Goal: Understand process/instructions

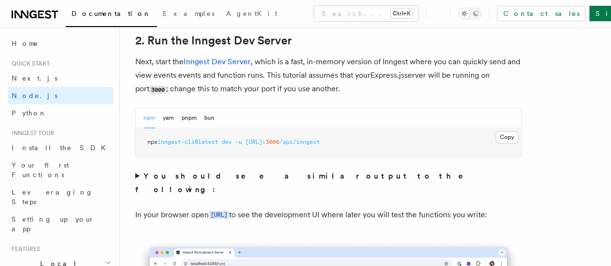
click at [311, 90] on p "Next, start the Inngest Dev Server , which is a fast, in-memory version of Inng…" at bounding box center [328, 75] width 387 height 41
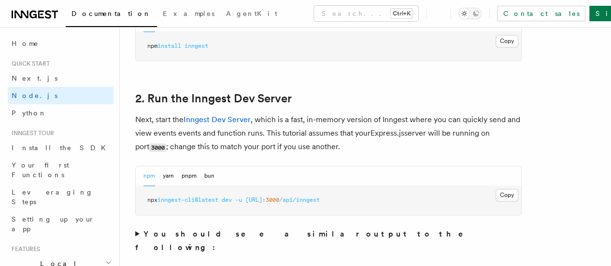
scroll to position [682, 0]
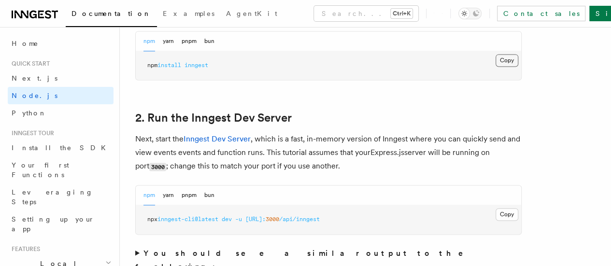
click at [496, 67] on button "Copy Copied" at bounding box center [507, 60] width 23 height 13
click at [341, 168] on p "Next, start the Inngest Dev Server , which is a fast, in-memory version of Inng…" at bounding box center [328, 152] width 387 height 41
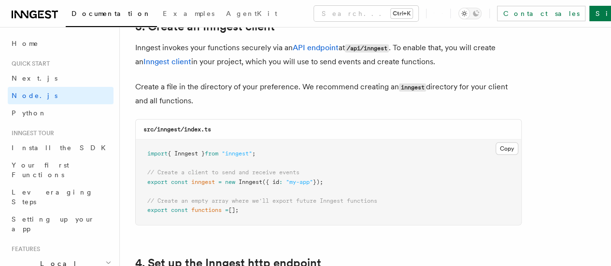
scroll to position [1262, 0]
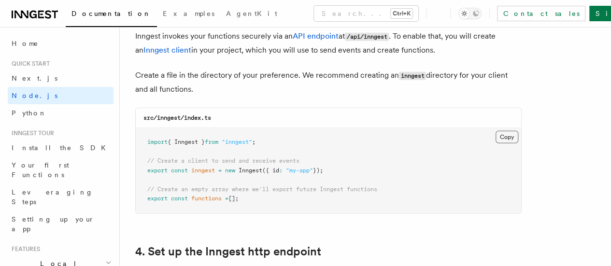
click at [496, 131] on button "Copy Copied" at bounding box center [507, 137] width 23 height 13
click at [258, 158] on span "// Create a client to send and receive events" at bounding box center [223, 161] width 152 height 7
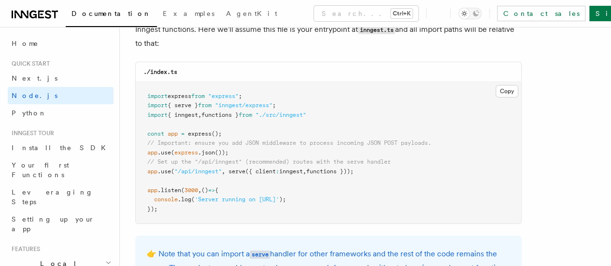
scroll to position [1533, 0]
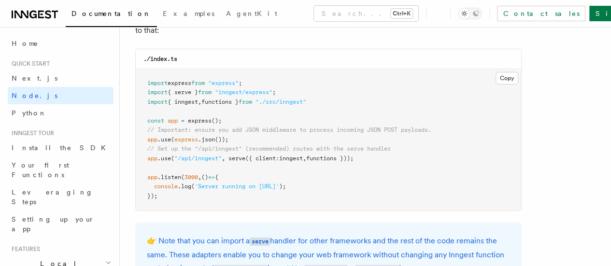
drag, startPoint x: 373, startPoint y: 150, endPoint x: 144, endPoint y: 151, distance: 229.0
click at [144, 151] on pre "import express from "express" ; import { serve } from "inngest/express" ; impor…" at bounding box center [329, 140] width 386 height 142
copy span "app .use ( "/api/inngest" , serve ({ client : inngest , functions }));"
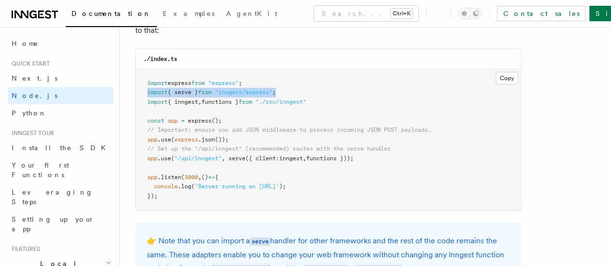
drag, startPoint x: 290, startPoint y: 83, endPoint x: 138, endPoint y: 82, distance: 151.7
click at [138, 82] on pre "import express from "express" ; import { serve } from "inngest/express" ; impor…" at bounding box center [329, 140] width 386 height 142
copy span "import { serve } from "inngest/express" ;"
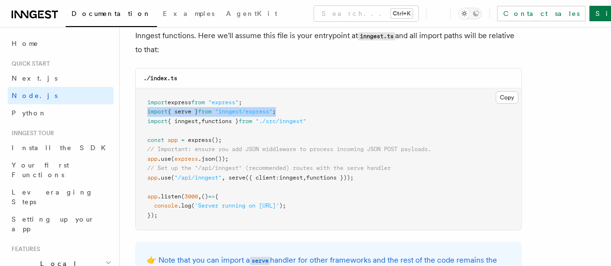
scroll to position [1430, 0]
